Goal: Information Seeking & Learning: Check status

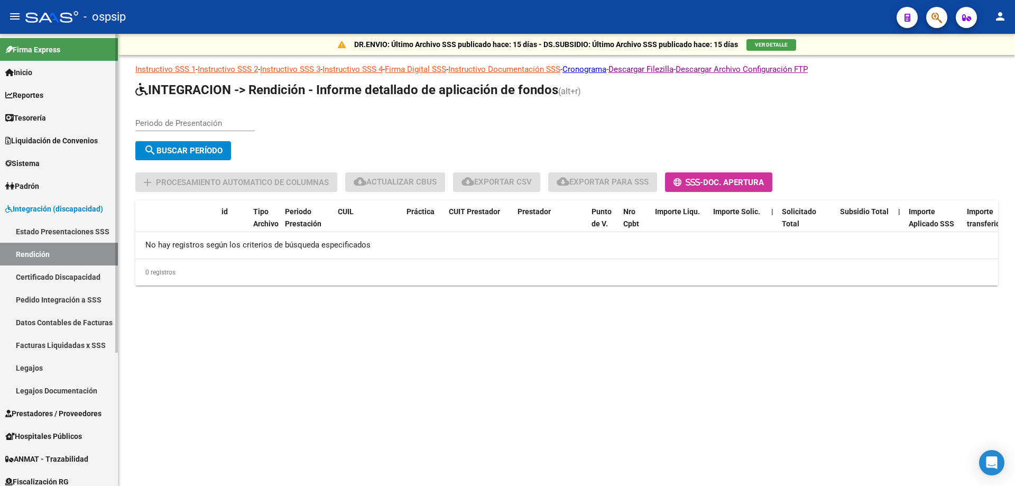
click at [66, 410] on span "Prestadores / Proveedores" at bounding box center [53, 414] width 96 height 12
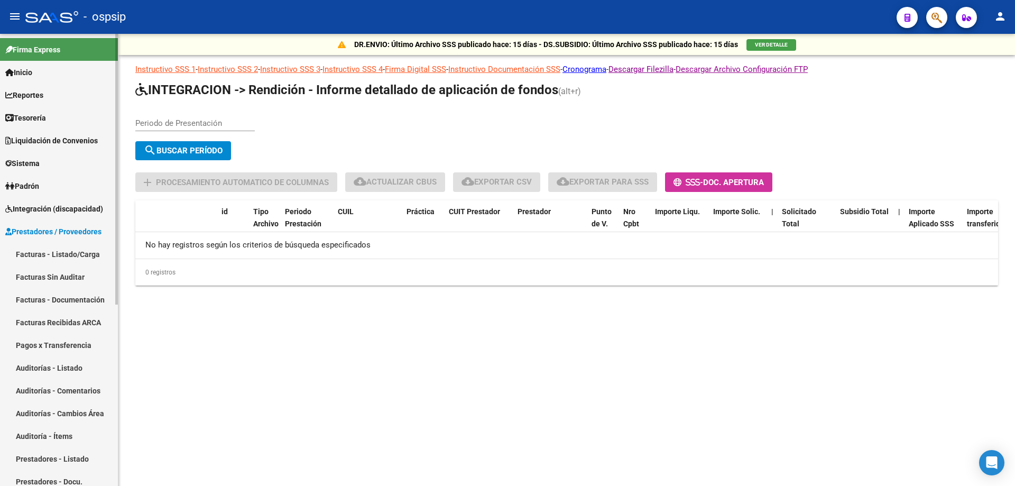
click at [57, 260] on link "Facturas - Listado/Carga" at bounding box center [59, 254] width 118 height 23
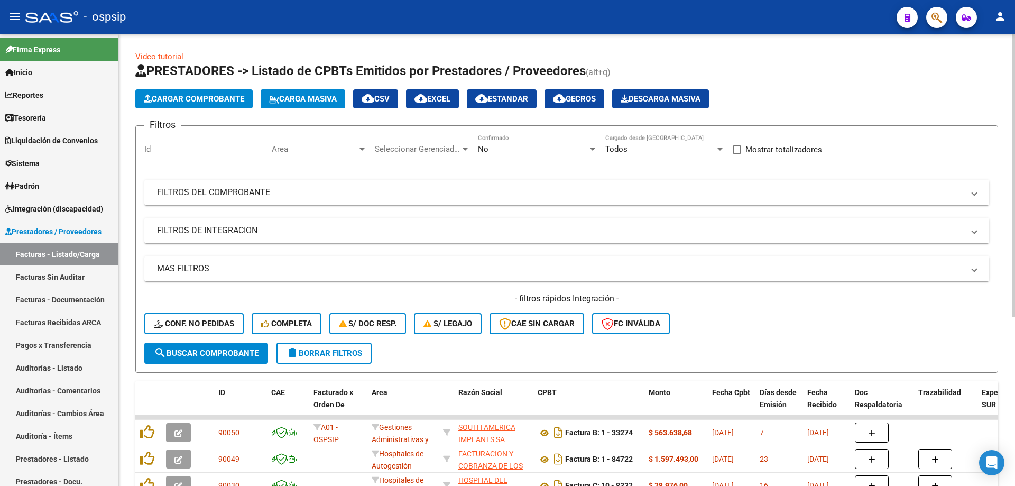
click at [494, 161] on div "No Confirmado" at bounding box center [537, 150] width 119 height 33
click at [493, 145] on div "No" at bounding box center [533, 149] width 110 height 10
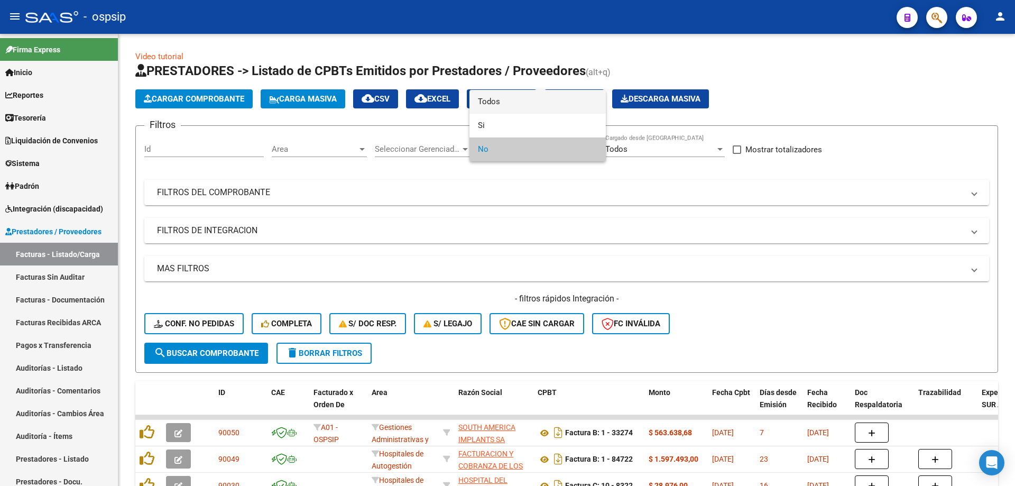
click at [503, 102] on span "Todos" at bounding box center [537, 102] width 119 height 24
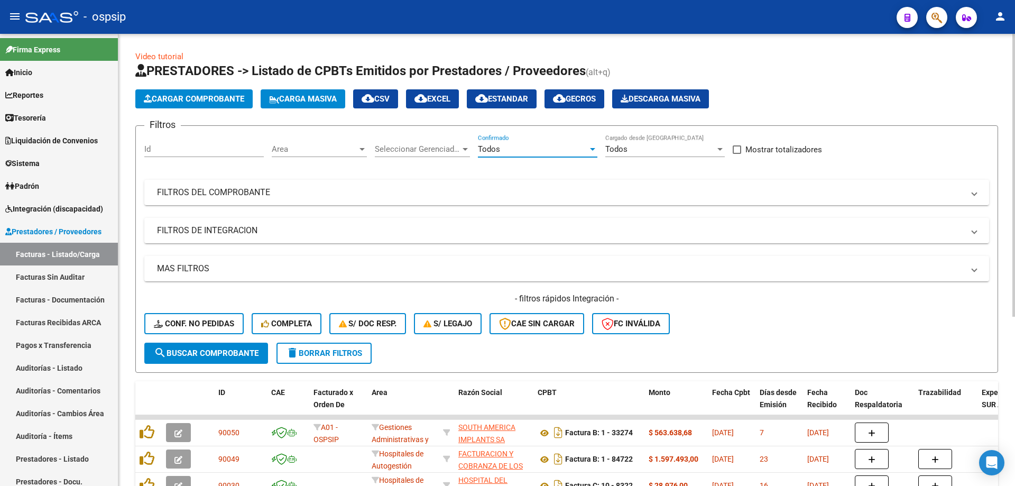
click at [631, 145] on div "Todos" at bounding box center [660, 149] width 110 height 10
drag, startPoint x: 637, startPoint y: 144, endPoint x: 624, endPoint y: 154, distance: 15.8
click at [637, 145] on span "Todos" at bounding box center [664, 149] width 119 height 24
click at [412, 149] on span "Seleccionar Gerenciador" at bounding box center [418, 149] width 86 height 10
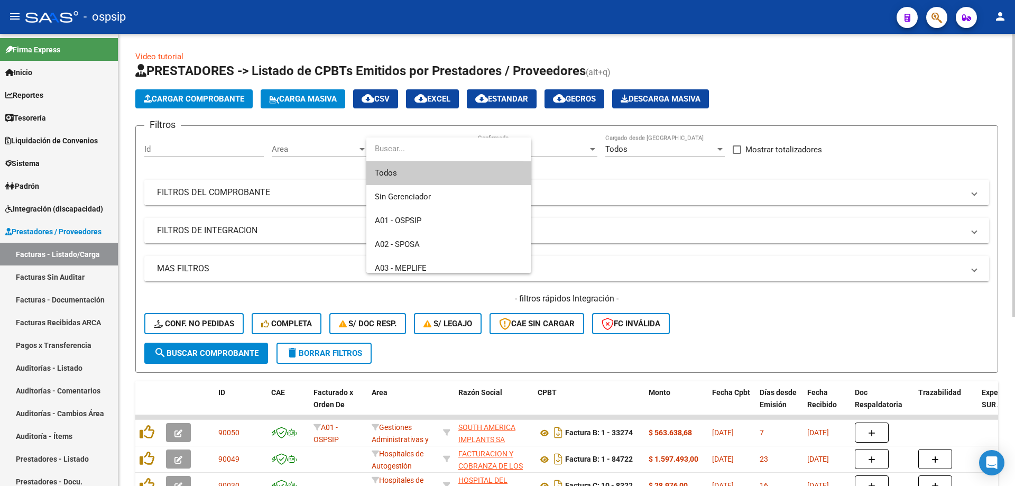
drag, startPoint x: 415, startPoint y: 173, endPoint x: 386, endPoint y: 189, distance: 33.1
click at [415, 174] on span "Todos" at bounding box center [449, 173] width 148 height 24
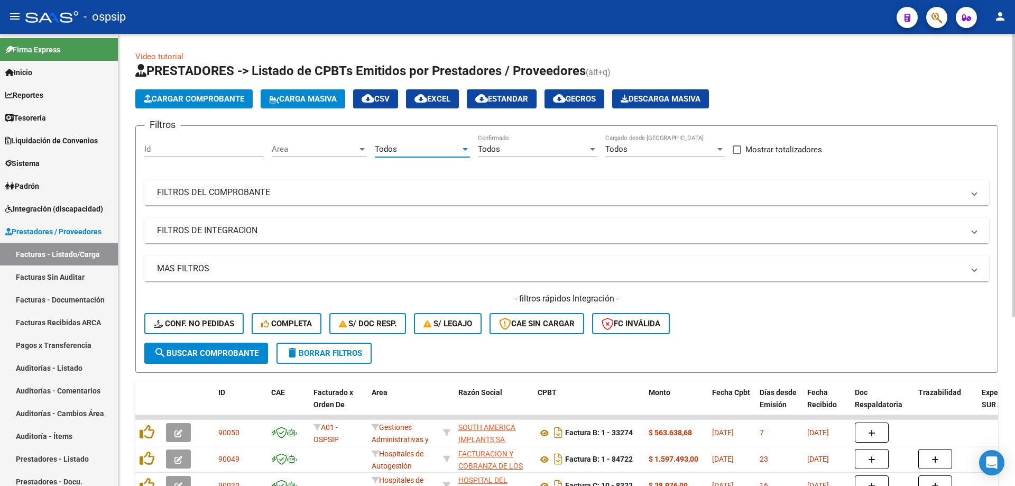
click at [381, 194] on mat-panel-title "FILTROS DEL COMPROBANTE" at bounding box center [560, 193] width 807 height 12
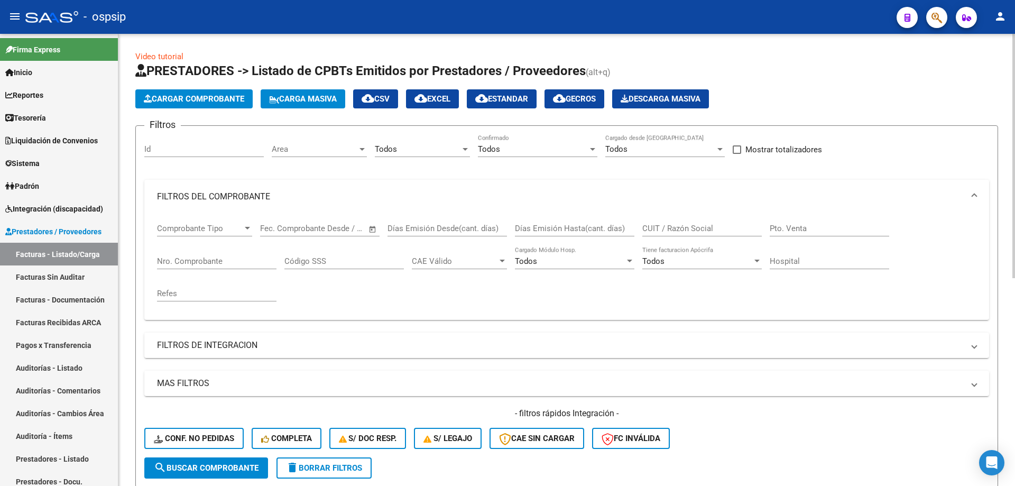
click at [227, 252] on div "Nro. Comprobante" at bounding box center [216, 257] width 119 height 23
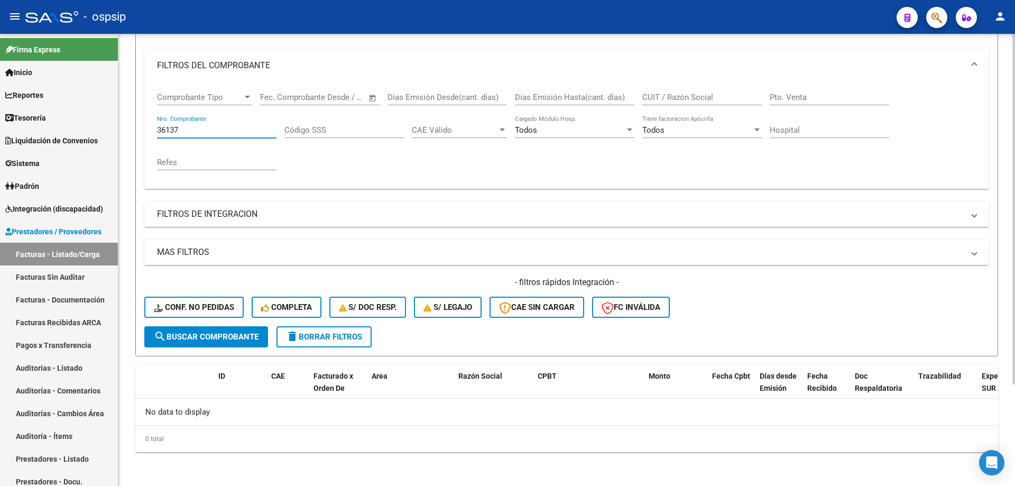
scroll to position [25, 0]
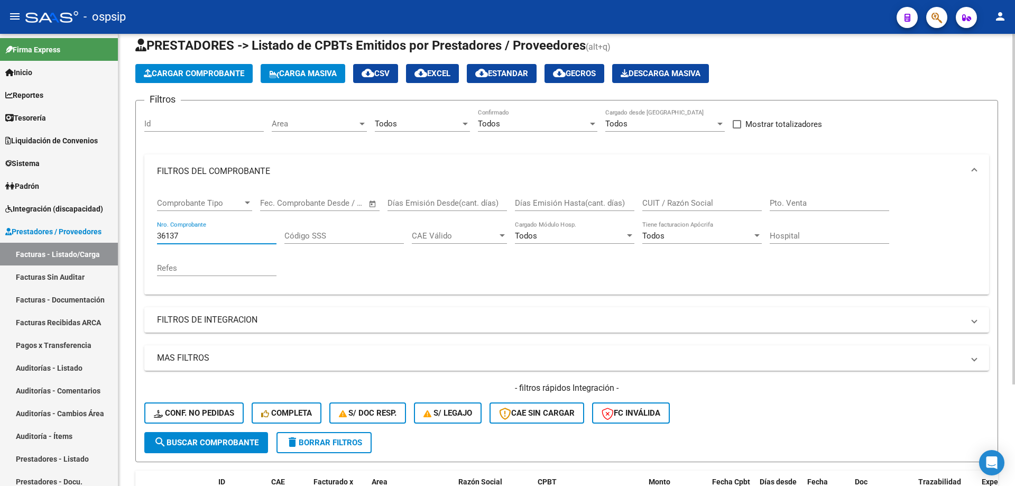
type input "36137"
click at [694, 201] on input "CUIT / Razón Social" at bounding box center [701, 203] width 119 height 10
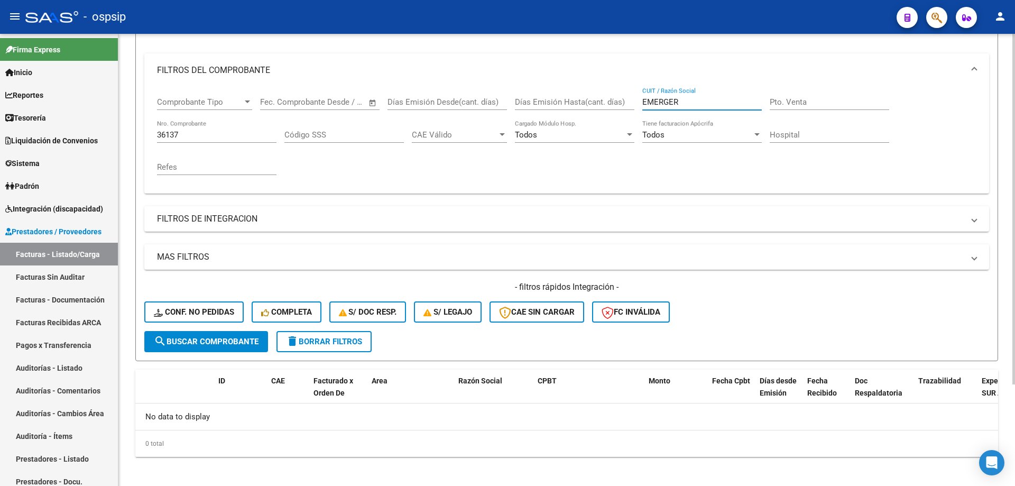
scroll to position [131, 0]
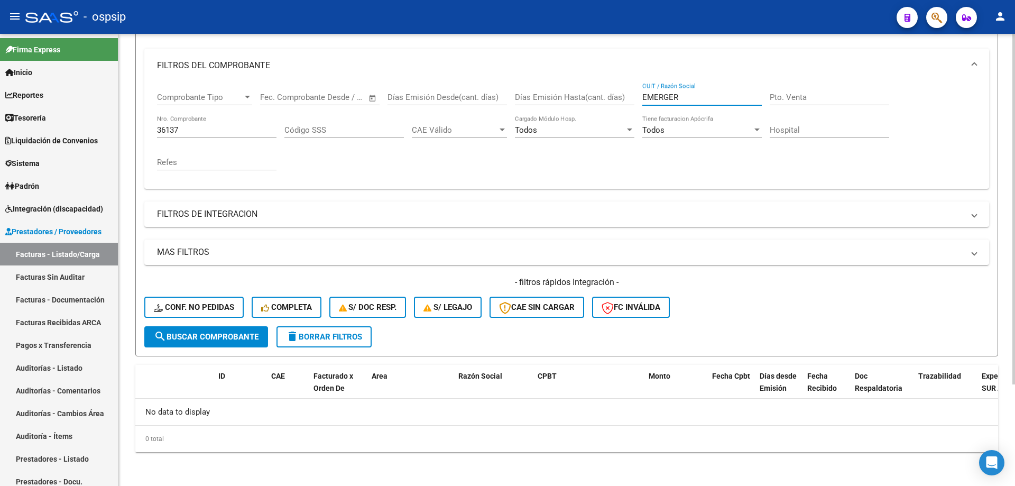
type input "EMERGER"
drag, startPoint x: 214, startPoint y: 133, endPoint x: 0, endPoint y: 68, distance: 223.4
click at [0, 68] on mat-sidenav-container "Firma Express Inicio Calendario SSS Instructivos Contacto OS Reportes Tablero d…" at bounding box center [507, 260] width 1015 height 452
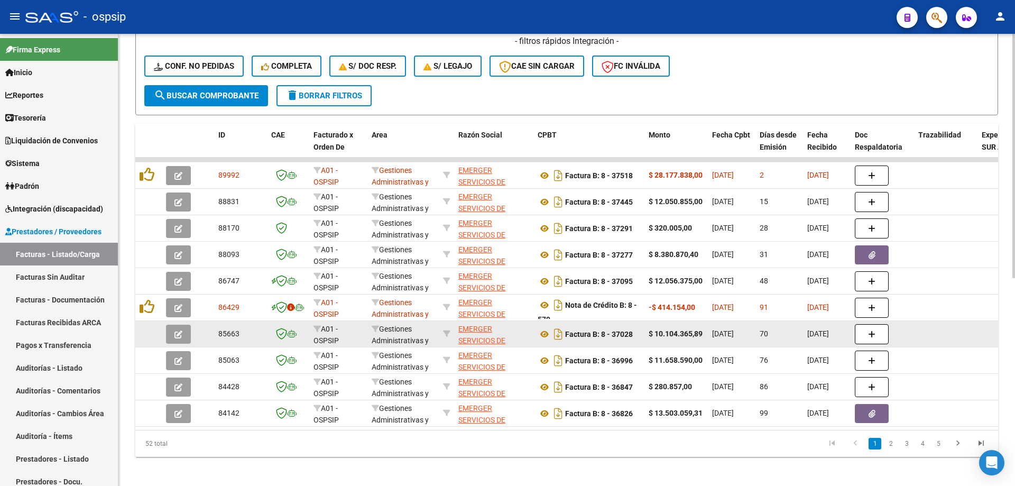
scroll to position [385, 0]
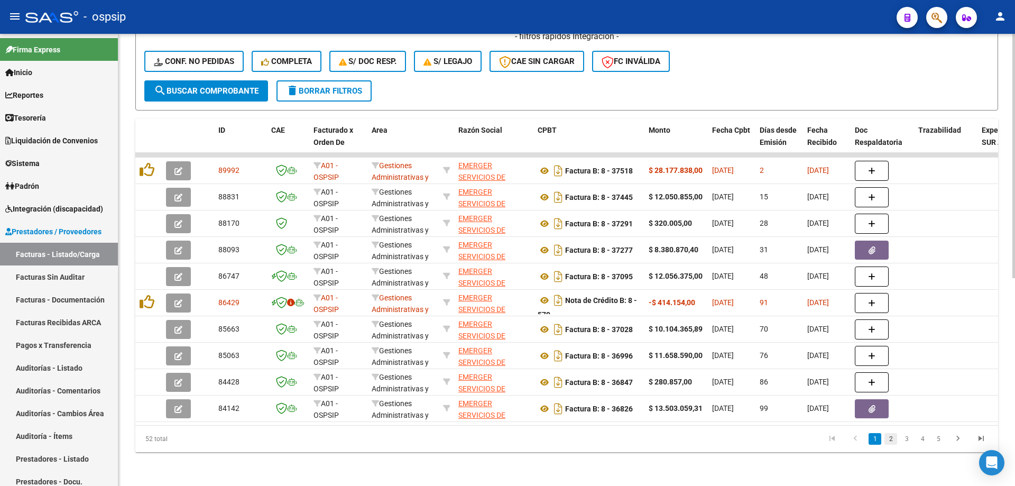
click at [887, 441] on link "2" at bounding box center [891, 439] width 13 height 12
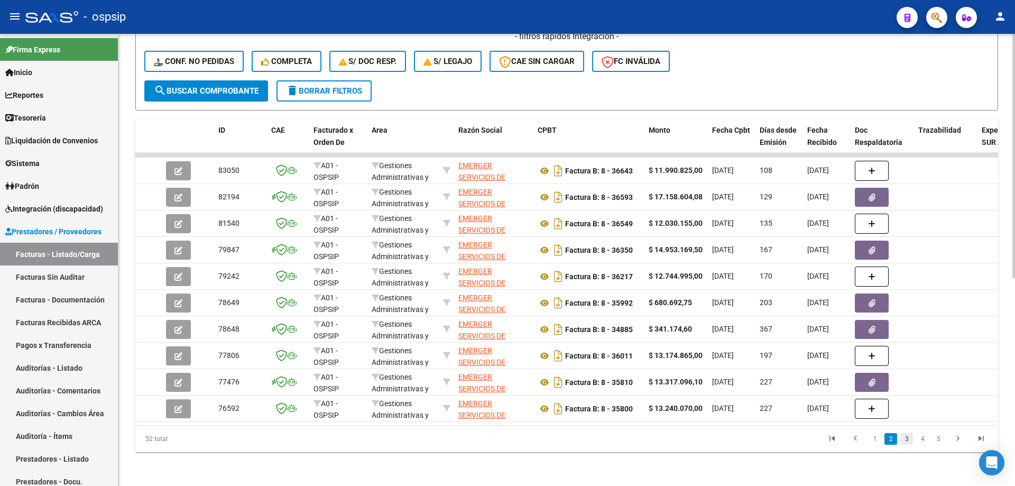
click at [906, 438] on link "3" at bounding box center [906, 439] width 13 height 12
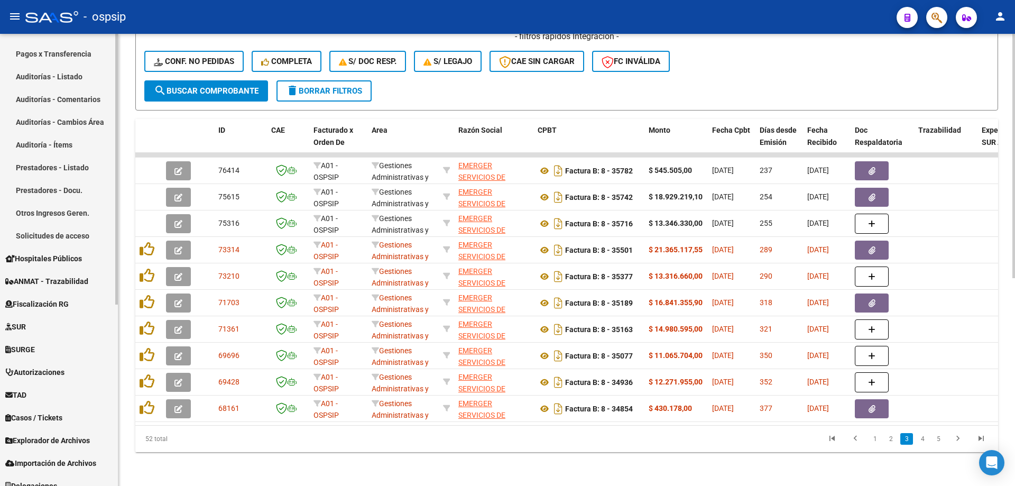
scroll to position [302, 0]
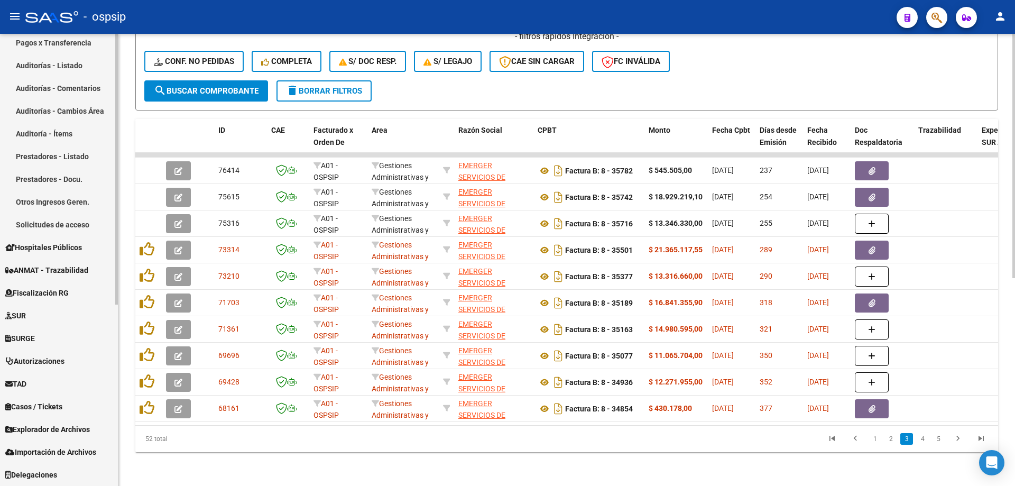
click at [54, 383] on link "TAD" at bounding box center [59, 383] width 118 height 23
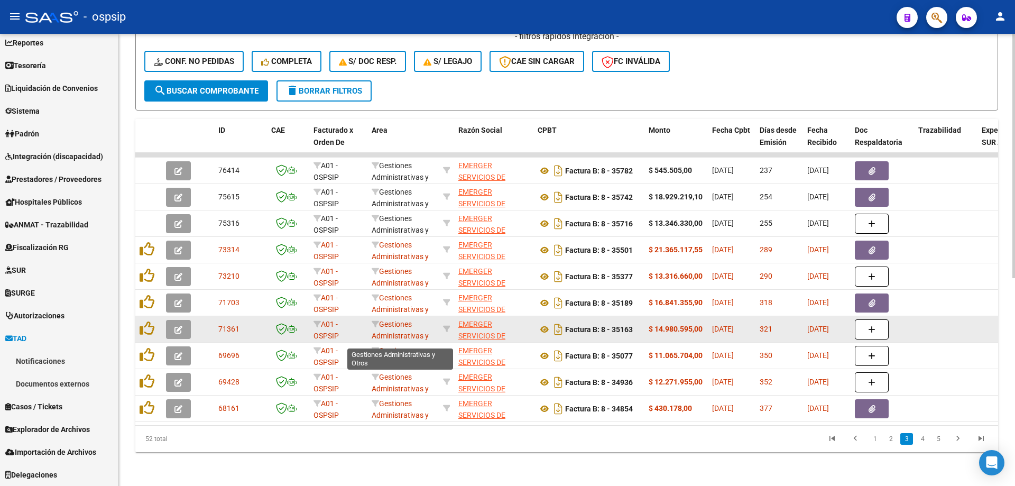
scroll to position [52, 0]
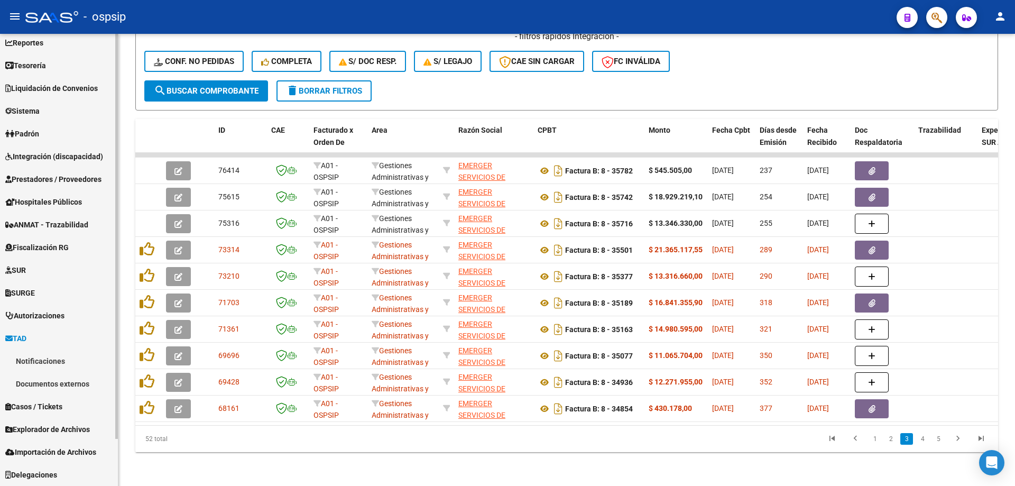
click at [40, 361] on link "Notificaciones" at bounding box center [59, 360] width 118 height 23
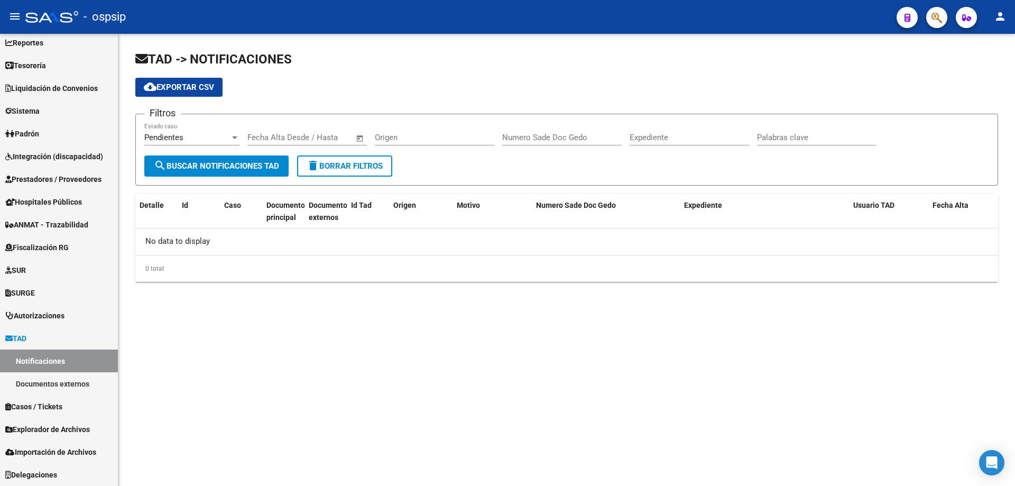
click at [189, 134] on div "Pendientes" at bounding box center [187, 138] width 86 height 10
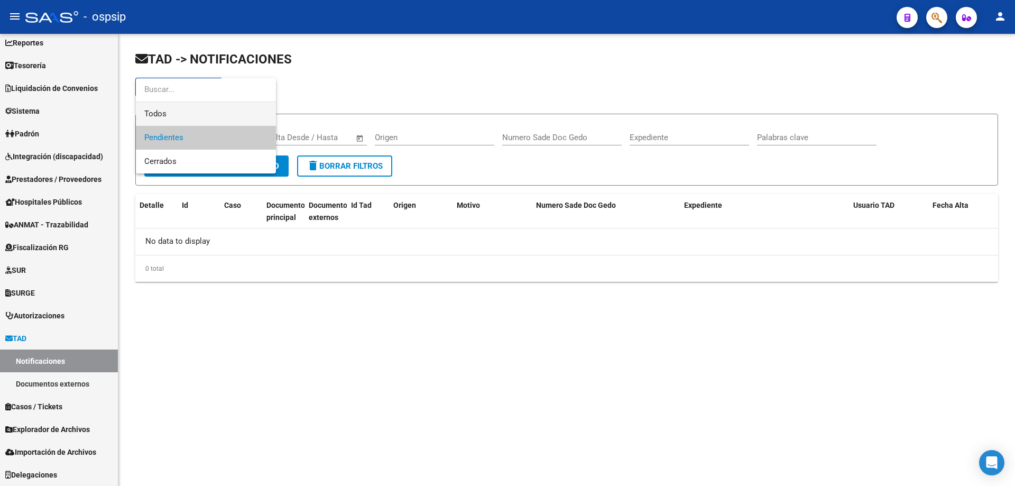
click at [186, 110] on span "Todos" at bounding box center [205, 114] width 123 height 24
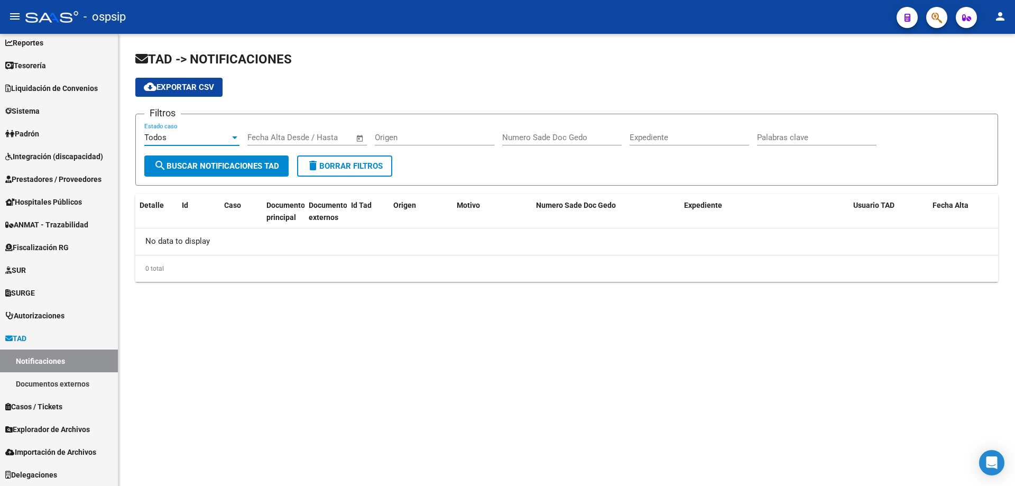
click at [268, 160] on button "search Buscar Notificaciones TAD" at bounding box center [216, 165] width 144 height 21
click at [49, 381] on link "Documentos externos" at bounding box center [59, 383] width 118 height 23
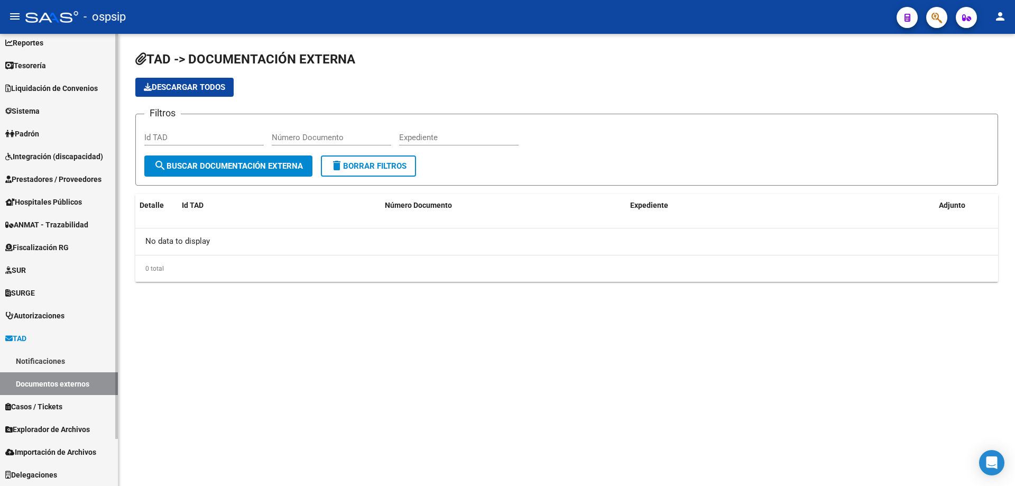
click at [42, 177] on span "Prestadores / Proveedores" at bounding box center [53, 179] width 96 height 12
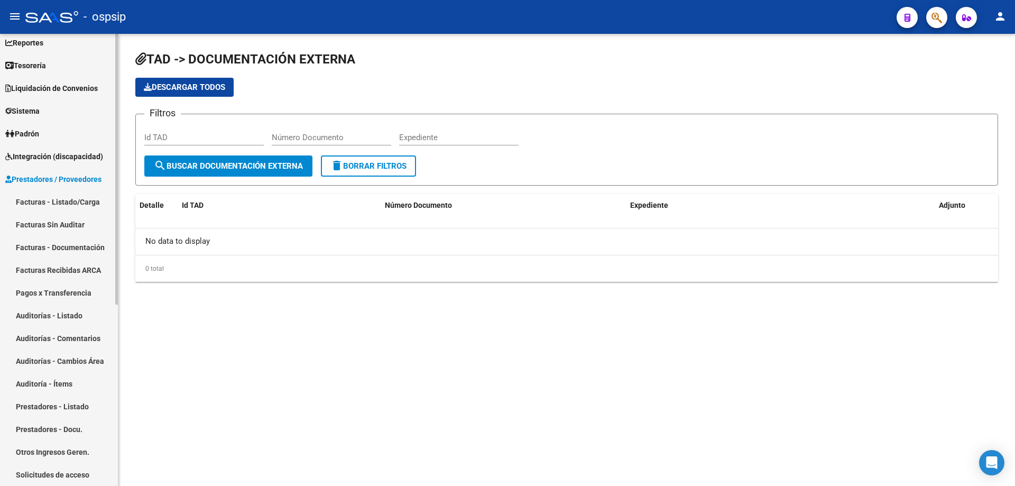
click at [50, 274] on link "Facturas Recibidas ARCA" at bounding box center [59, 270] width 118 height 23
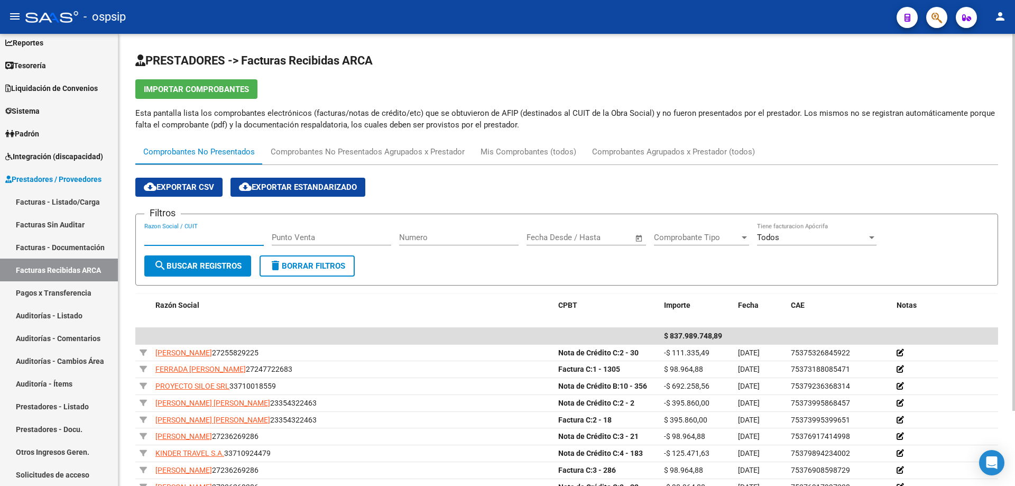
click at [222, 236] on input "Razon Social / CUIT" at bounding box center [203, 238] width 119 height 10
type input "EMERGER"
click at [206, 262] on span "search Buscar Registros" at bounding box center [198, 266] width 88 height 10
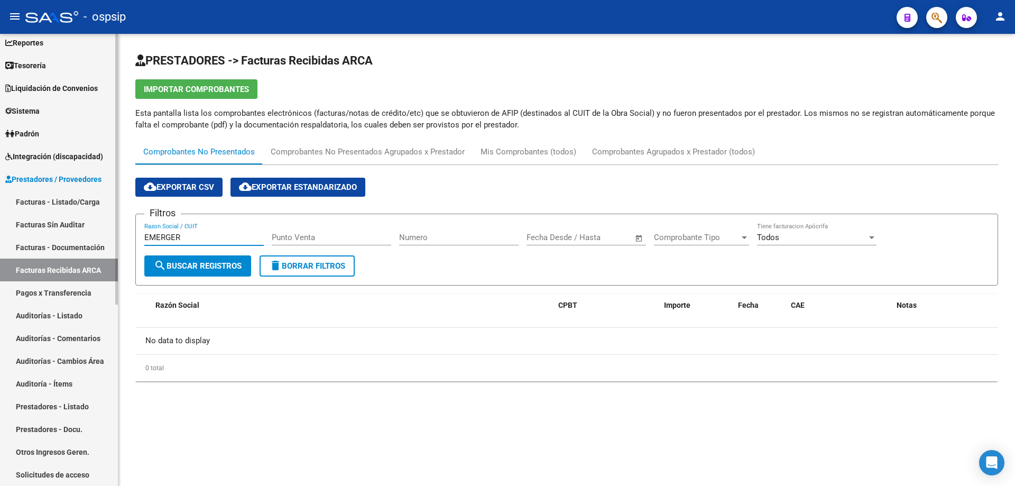
drag, startPoint x: 213, startPoint y: 238, endPoint x: 68, endPoint y: 218, distance: 145.8
click at [68, 218] on mat-sidenav-container "Firma Express Inicio Calendario SSS Instructivos Contacto OS Reportes Tablero d…" at bounding box center [507, 260] width 1015 height 452
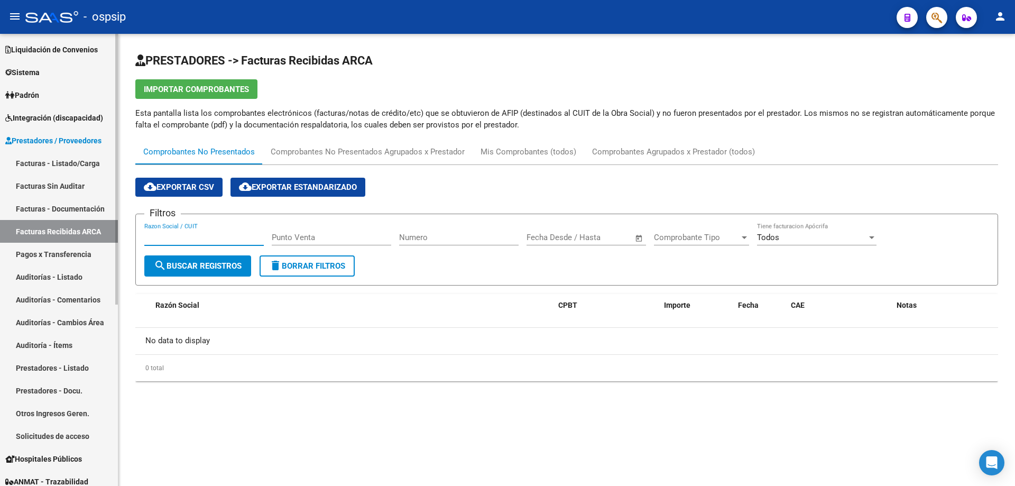
scroll to position [105, 0]
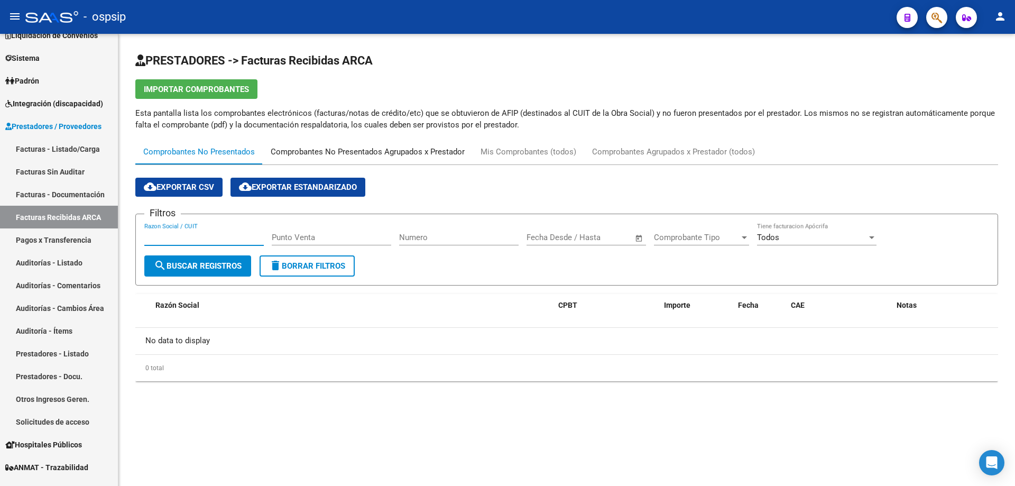
click at [381, 150] on div "Comprobantes No Presentados Agrupados x Prestador" at bounding box center [368, 152] width 194 height 12
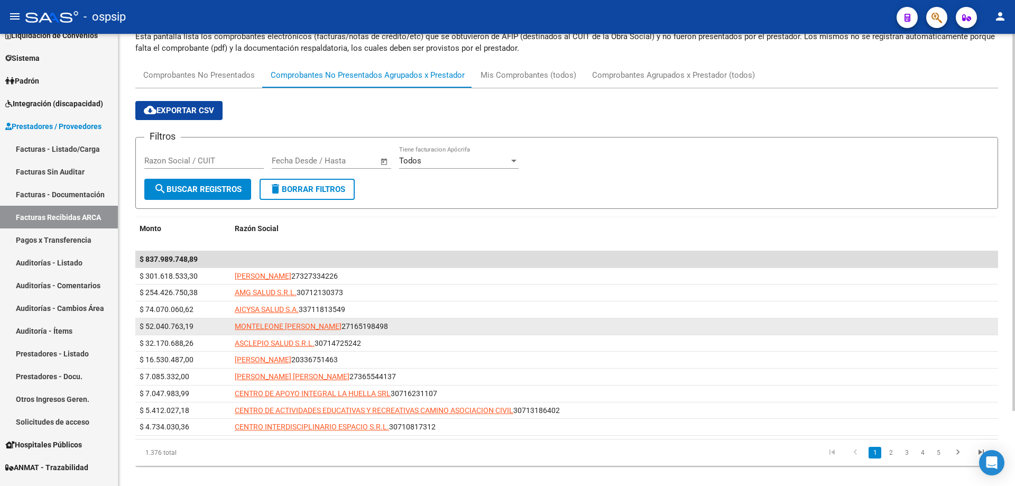
scroll to position [90, 0]
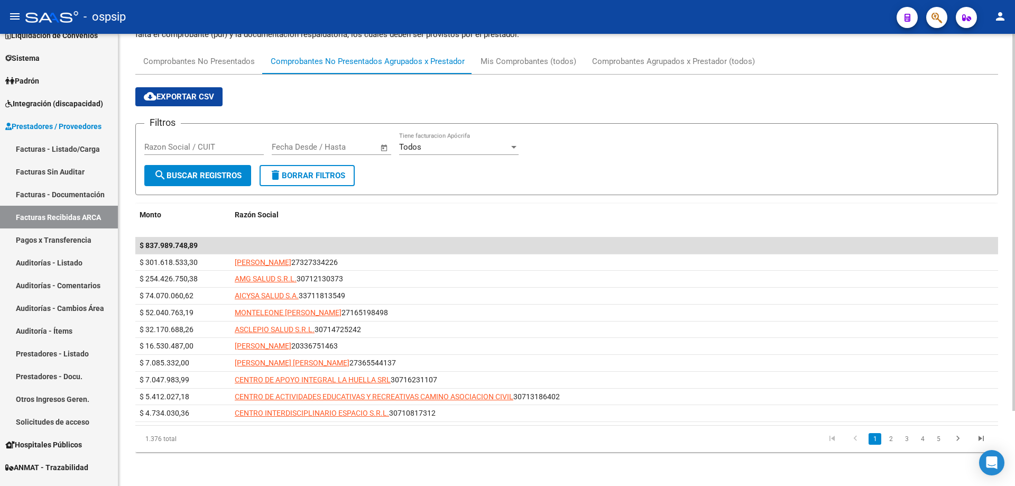
click at [204, 148] on input "Razon Social / CUIT" at bounding box center [203, 147] width 119 height 10
paste input "30677512519"
type input "30677512519"
click at [226, 172] on span "search Buscar Registros" at bounding box center [198, 176] width 88 height 10
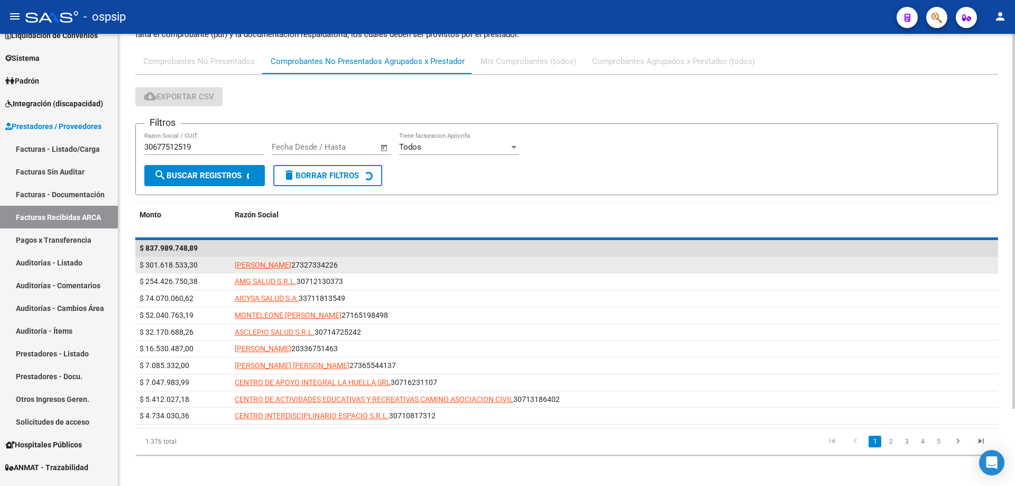
scroll to position [0, 0]
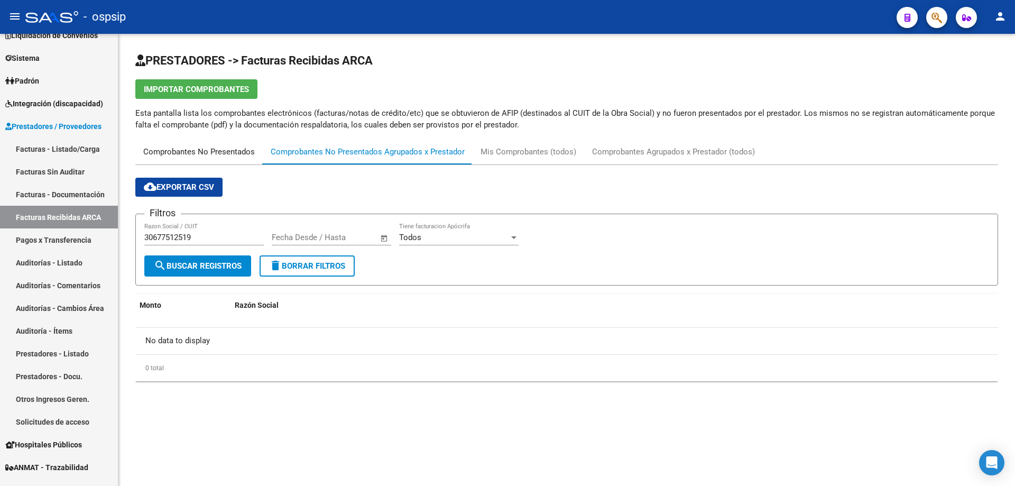
click at [180, 151] on div "Comprobantes No Presentados" at bounding box center [199, 152] width 112 height 12
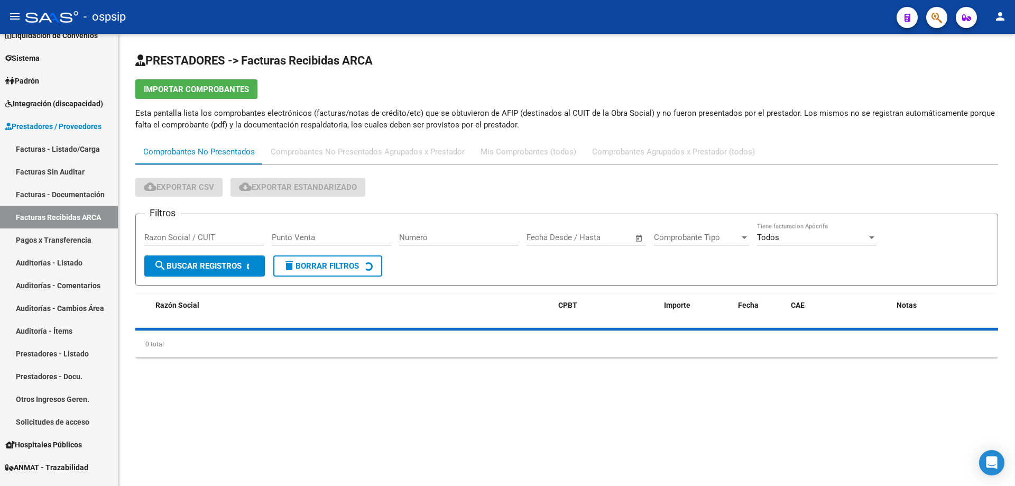
click at [201, 242] on input "Razon Social / CUIT" at bounding box center [203, 238] width 119 height 10
paste input "30677512519"
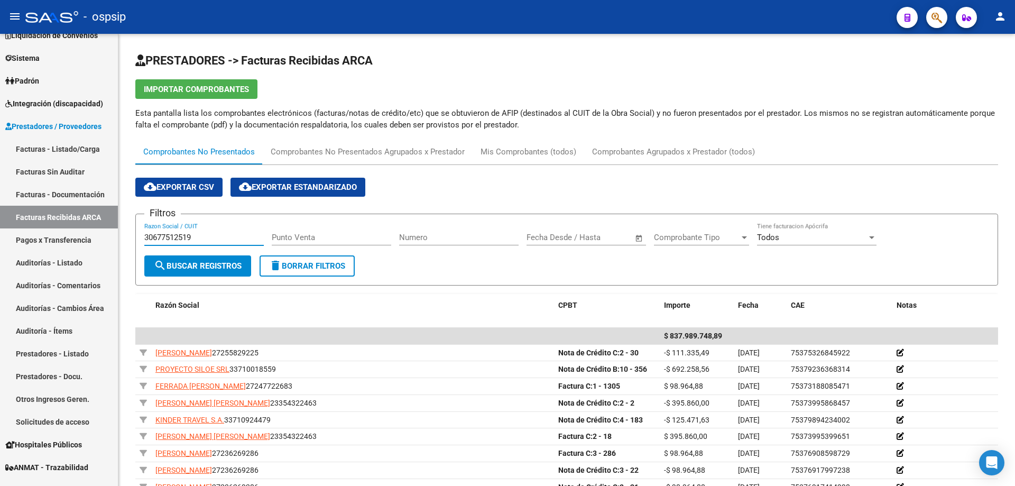
type input "30677512519"
click at [229, 264] on span "search Buscar Registros" at bounding box center [198, 266] width 88 height 10
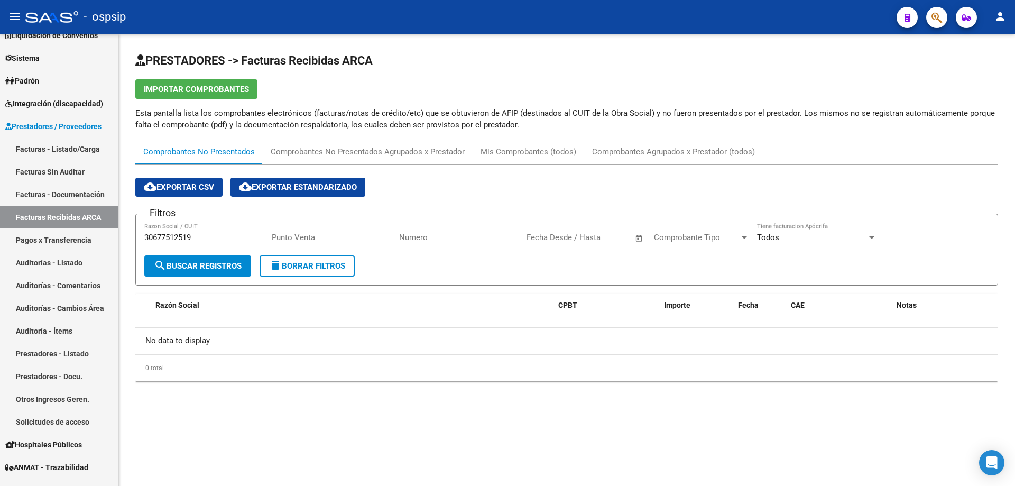
click at [778, 244] on div "Todos Tiene facturacion Apócrifa" at bounding box center [816, 234] width 119 height 23
click at [778, 244] on span "Todos" at bounding box center [816, 238] width 119 height 24
click at [704, 233] on span "Comprobante Tipo" at bounding box center [697, 238] width 86 height 10
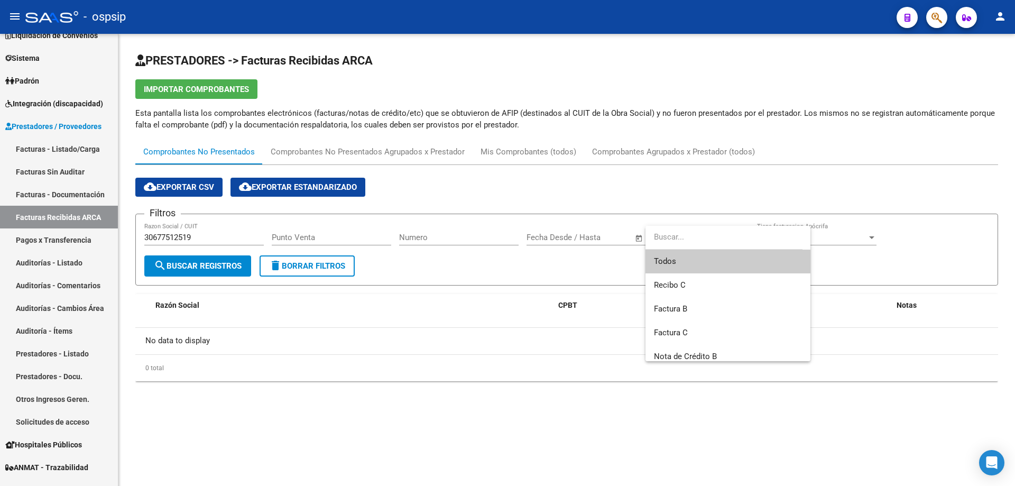
click at [705, 264] on span "Todos" at bounding box center [728, 262] width 148 height 24
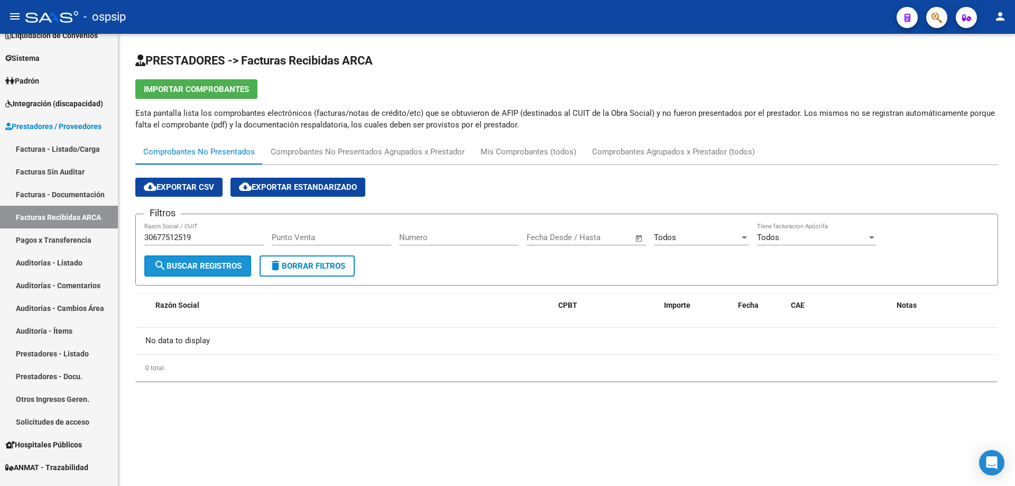
click at [180, 269] on span "search Buscar Registros" at bounding box center [198, 266] width 88 height 10
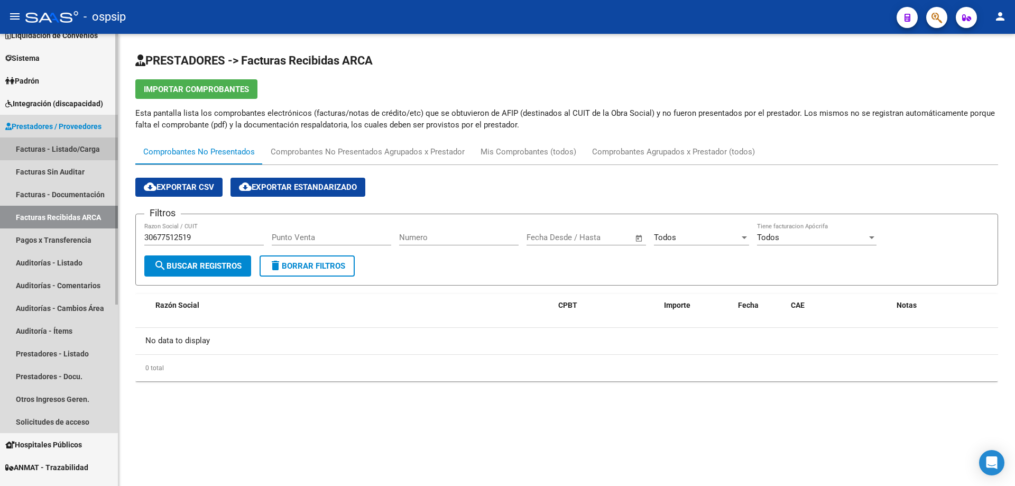
click at [51, 142] on link "Facturas - Listado/Carga" at bounding box center [59, 148] width 118 height 23
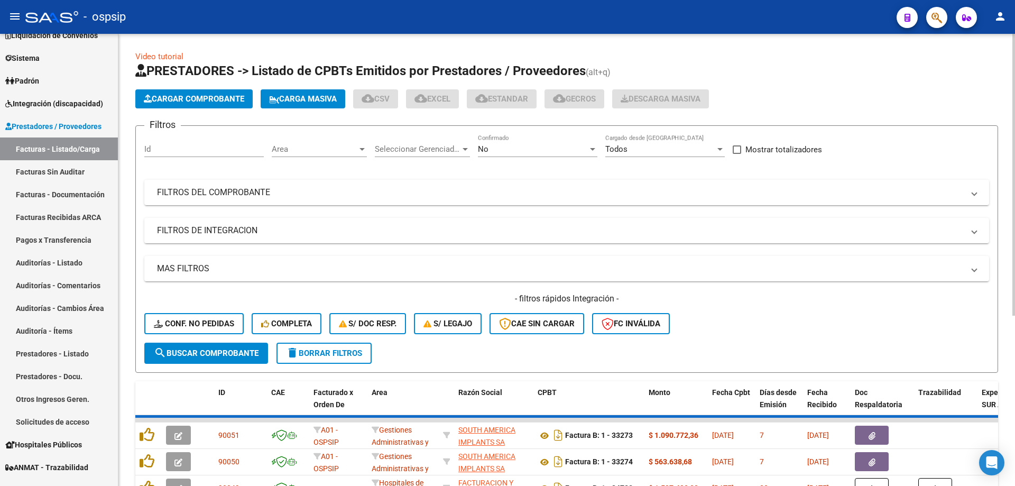
click at [426, 153] on span "Seleccionar Gerenciador" at bounding box center [418, 149] width 86 height 10
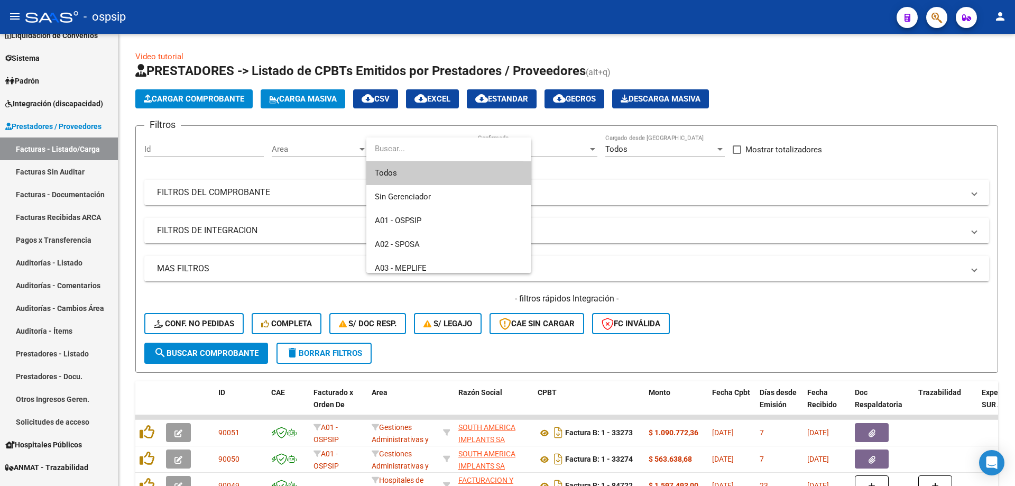
click at [418, 178] on span "Todos" at bounding box center [449, 173] width 148 height 24
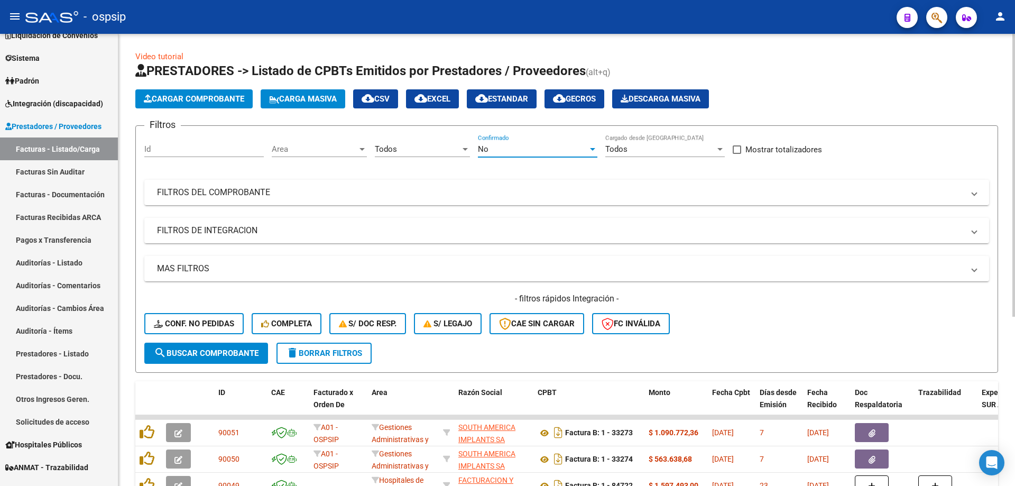
click at [509, 149] on div "No" at bounding box center [533, 149] width 110 height 10
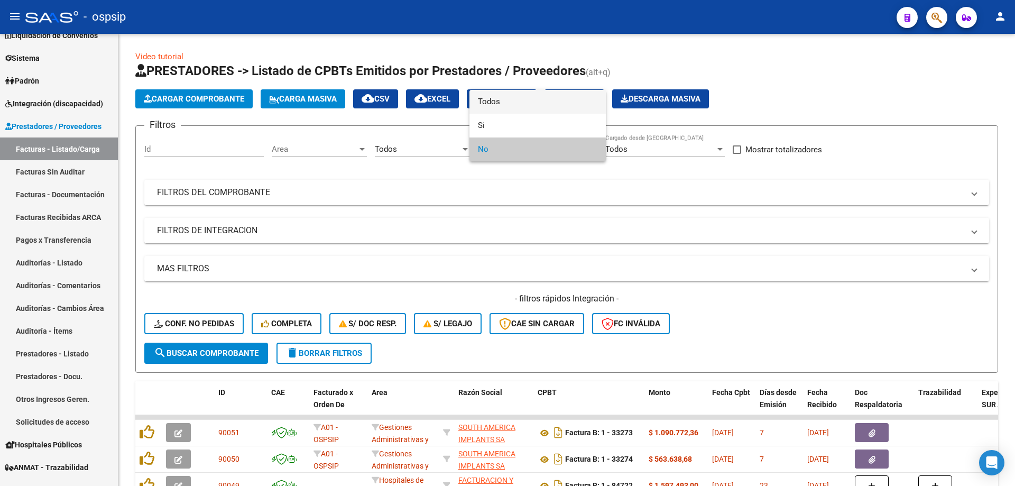
click at [522, 94] on span "Todos" at bounding box center [537, 102] width 119 height 24
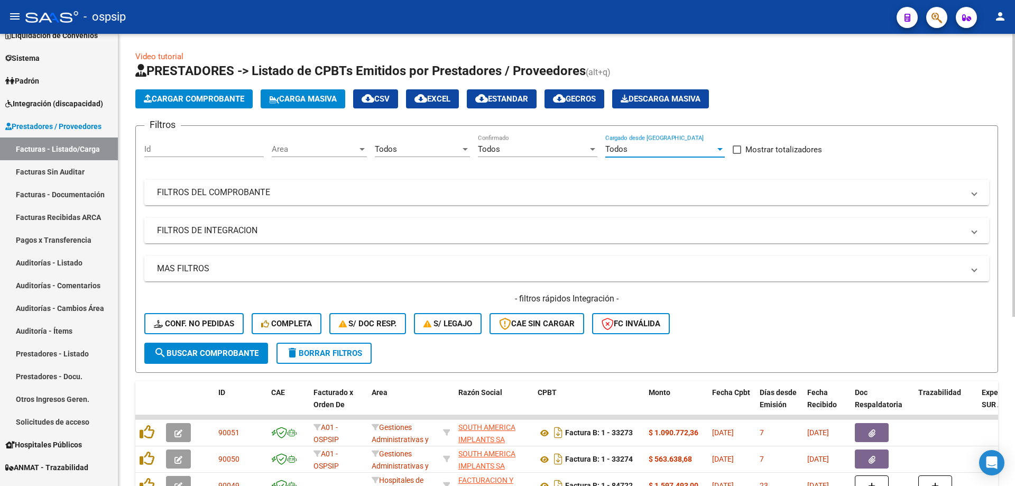
click at [657, 152] on div "Todos" at bounding box center [660, 149] width 110 height 10
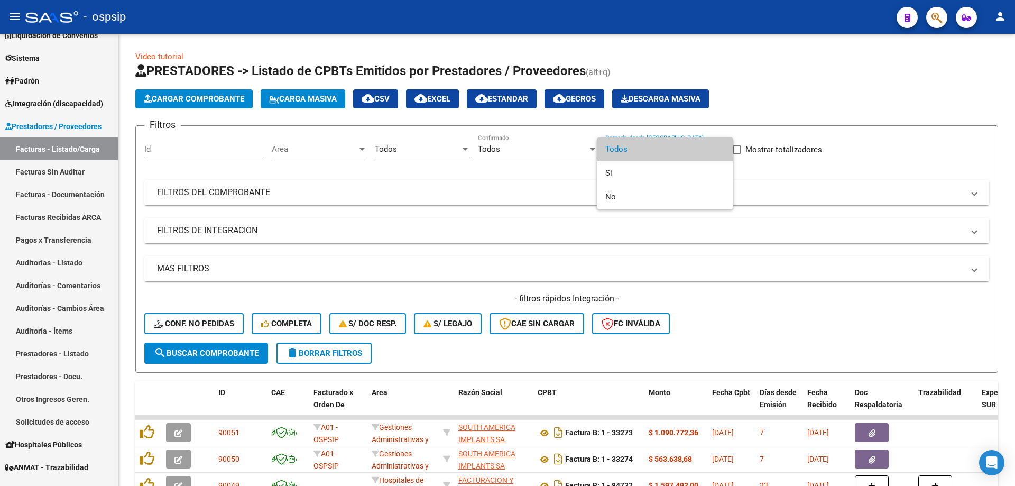
click at [657, 155] on span "Todos" at bounding box center [664, 149] width 119 height 24
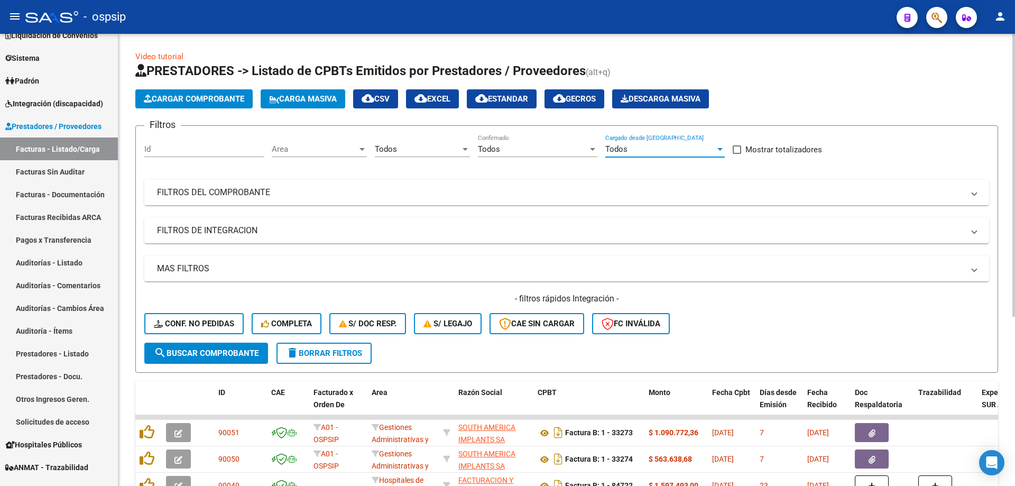
click at [240, 195] on mat-panel-title "FILTROS DEL COMPROBANTE" at bounding box center [560, 193] width 807 height 12
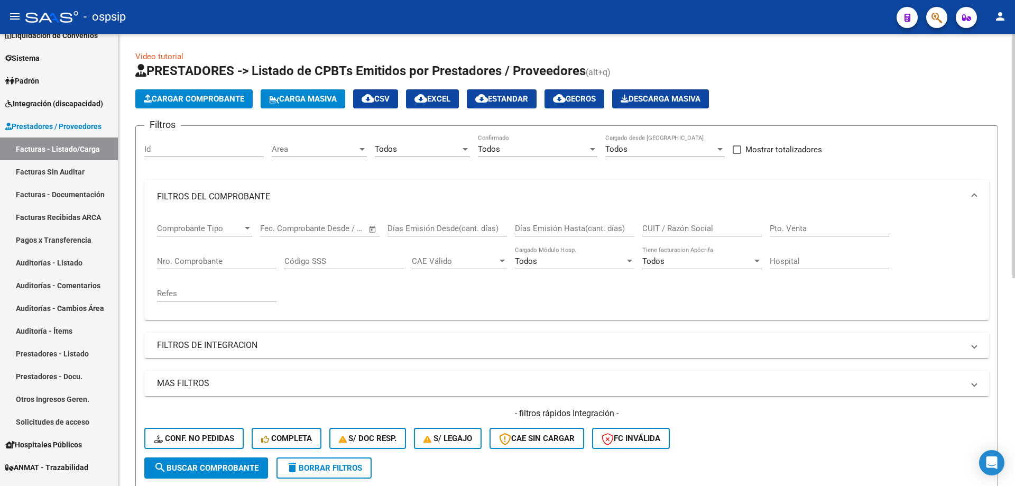
click at [687, 227] on input "CUIT / Razón Social" at bounding box center [701, 229] width 119 height 10
paste input "30677512519"
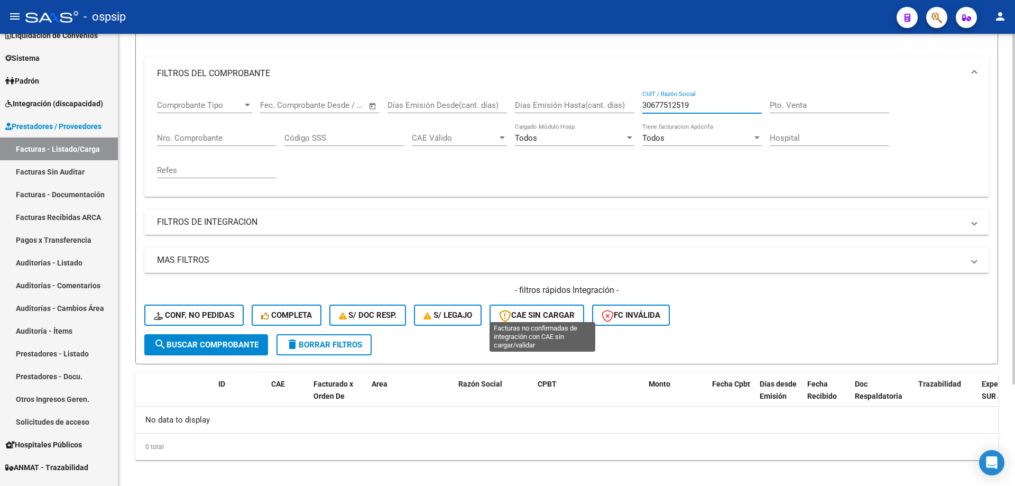
scroll to position [131, 0]
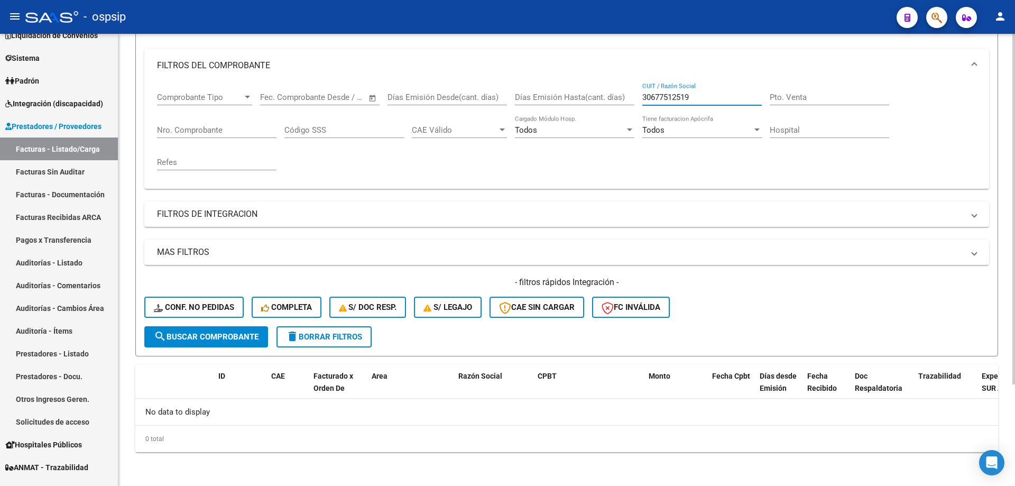
click at [648, 98] on input "30677512519" at bounding box center [701, 98] width 119 height 10
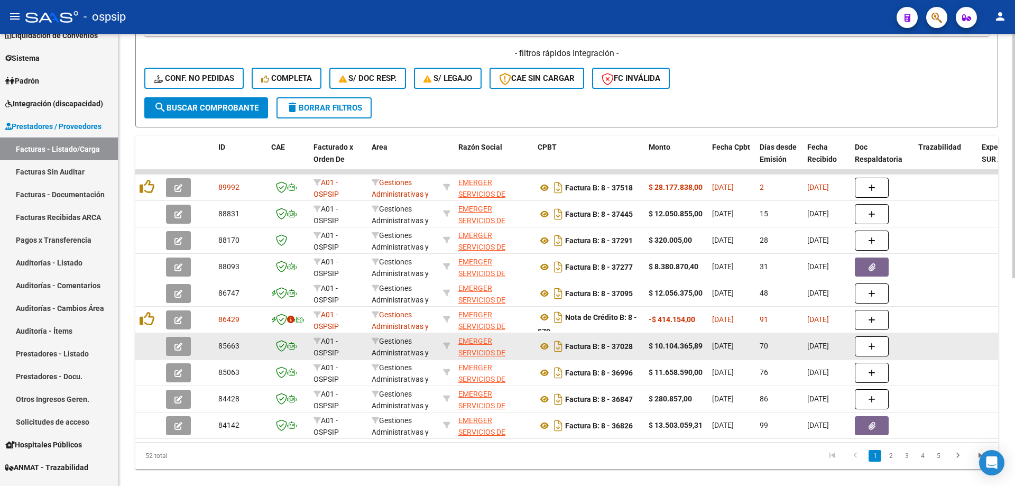
scroll to position [372, 0]
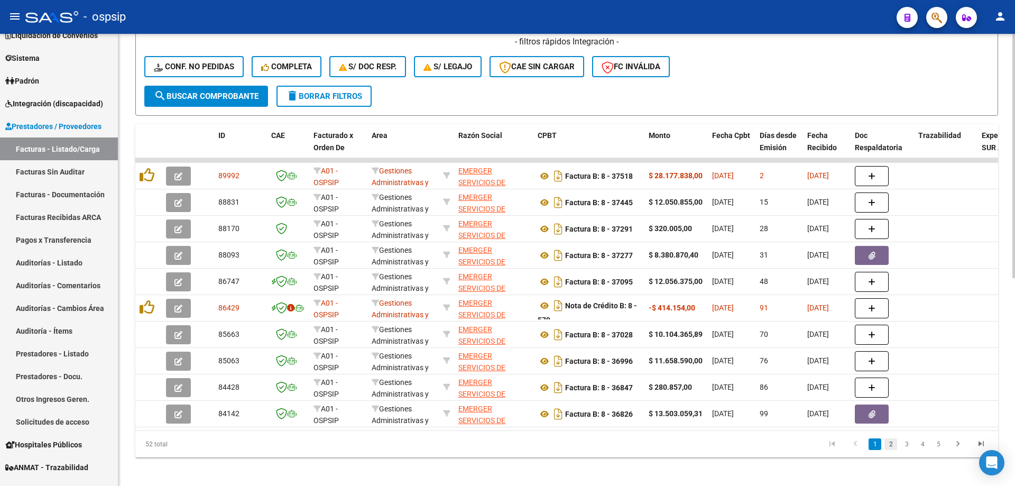
type input "30677512519"
click at [891, 450] on link "2" at bounding box center [891, 444] width 13 height 12
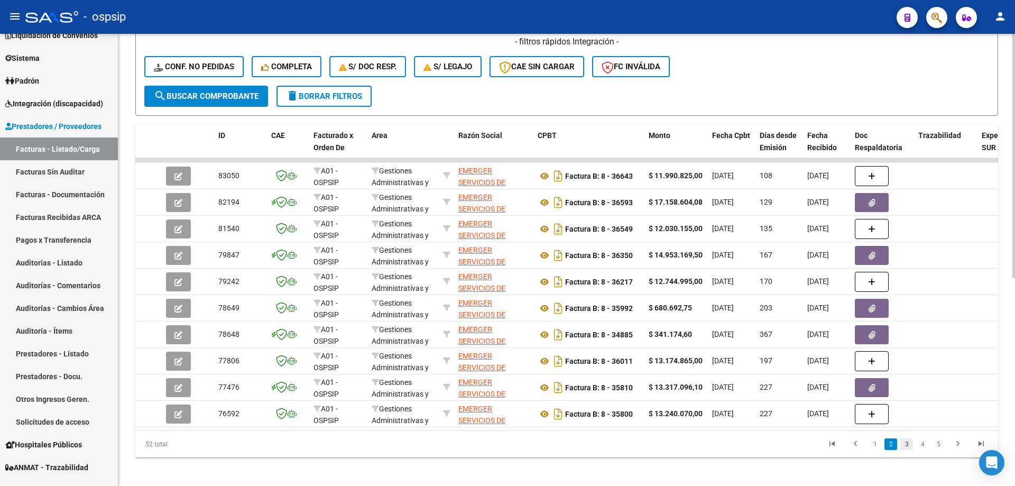
click at [910, 450] on link "3" at bounding box center [906, 444] width 13 height 12
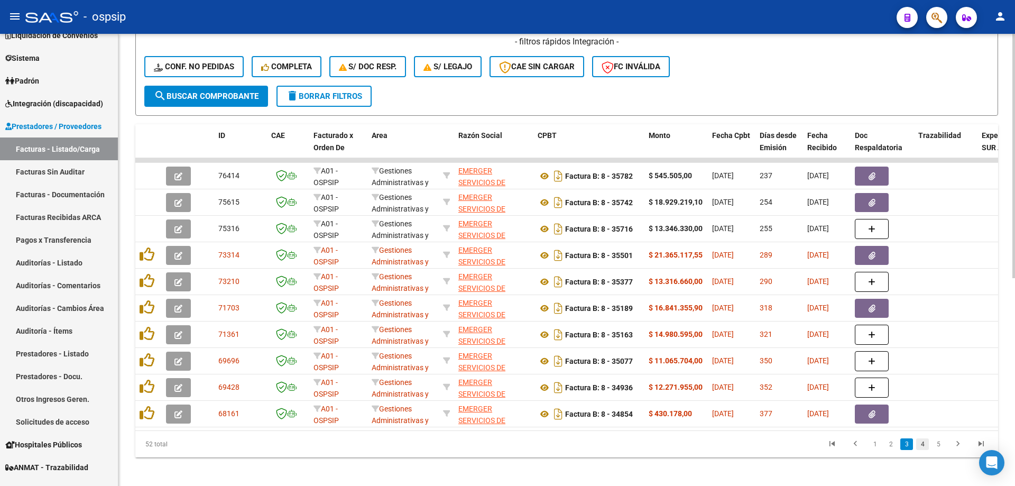
click at [922, 450] on link "4" at bounding box center [922, 444] width 13 height 12
